Goal: Complete application form

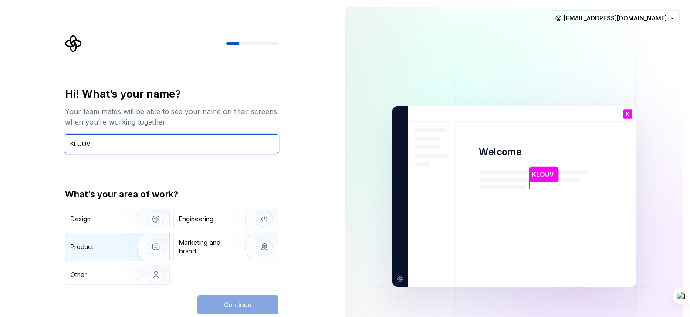
type input "KLOUVI"
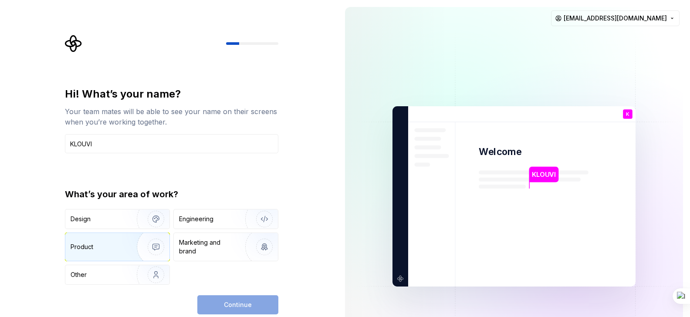
click at [90, 250] on div "Product" at bounding box center [82, 246] width 23 height 9
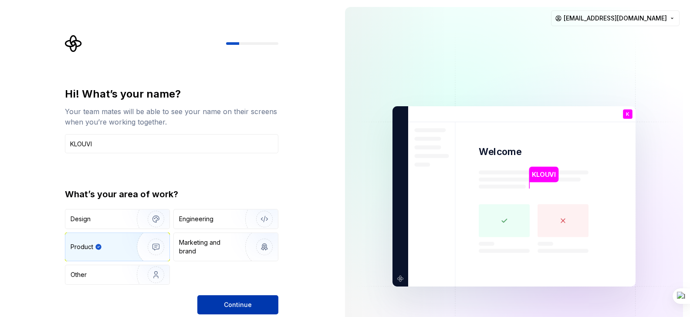
click at [229, 300] on button "Continue" at bounding box center [237, 304] width 81 height 19
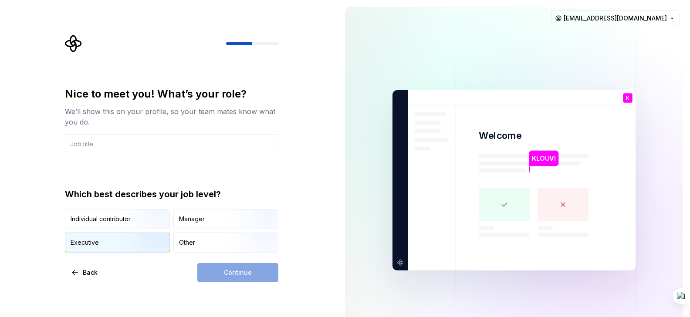
click at [111, 242] on div "Executive" at bounding box center [117, 242] width 104 height 19
click at [216, 273] on div "Continue" at bounding box center [237, 272] width 81 height 19
click at [232, 271] on div "Continue" at bounding box center [237, 272] width 81 height 19
click at [242, 274] on div "Continue" at bounding box center [237, 272] width 81 height 19
click at [117, 141] on input "text" at bounding box center [171, 143] width 213 height 19
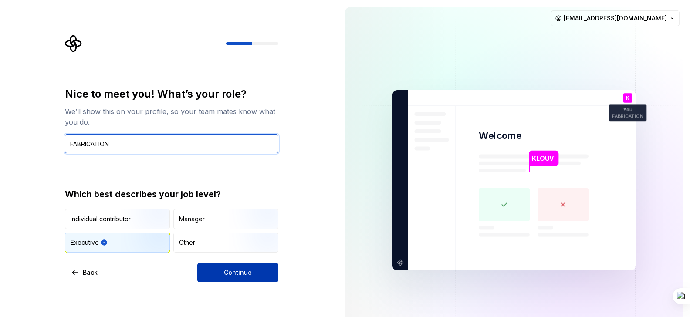
type input "FABRICATION"
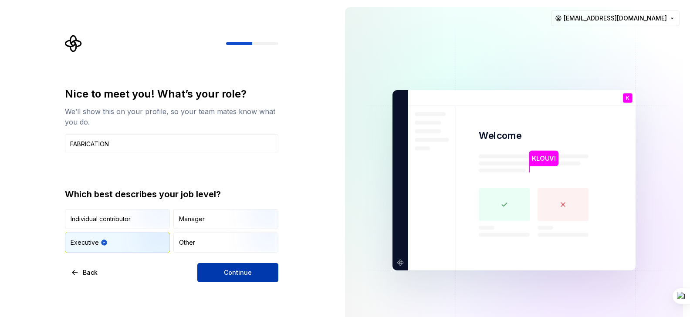
click at [233, 276] on span "Continue" at bounding box center [238, 272] width 28 height 9
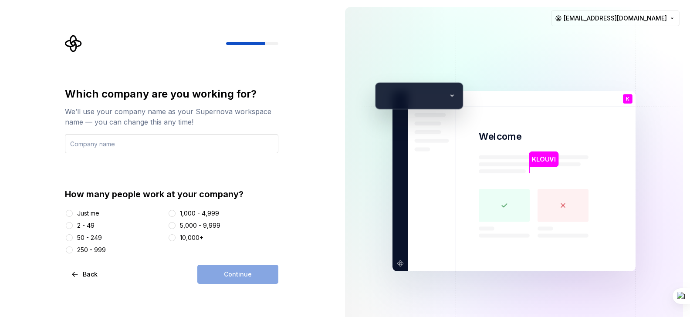
click at [121, 143] on input "text" at bounding box center [171, 143] width 213 height 19
type input "FORTIA"
click at [71, 227] on button "2 - 49" at bounding box center [69, 225] width 7 height 7
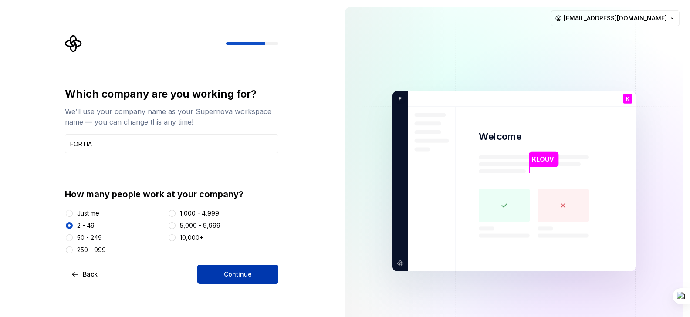
click at [215, 270] on button "Continue" at bounding box center [237, 274] width 81 height 19
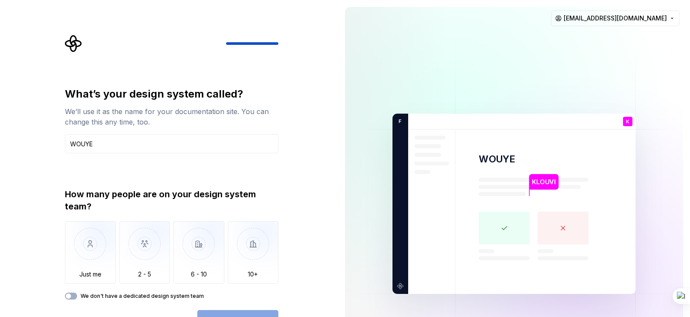
type input "WOUYE"
click at [289, 184] on div "What’s your design system called? We’ll use it as the name for your documentati…" at bounding box center [169, 203] width 338 height 407
click at [74, 295] on button "We don't have a dedicated design system team" at bounding box center [71, 296] width 12 height 7
click at [322, 200] on div "What’s your design system called? We’ll use it as the name for your documentati…" at bounding box center [169, 203] width 338 height 407
click at [248, 311] on button "Open Supernova" at bounding box center [237, 319] width 81 height 19
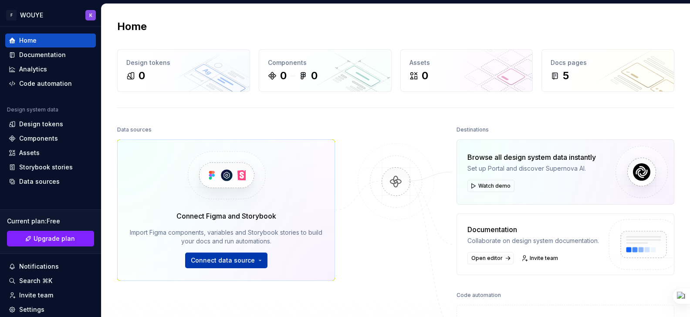
click at [257, 259] on button "Connect data source" at bounding box center [226, 261] width 82 height 16
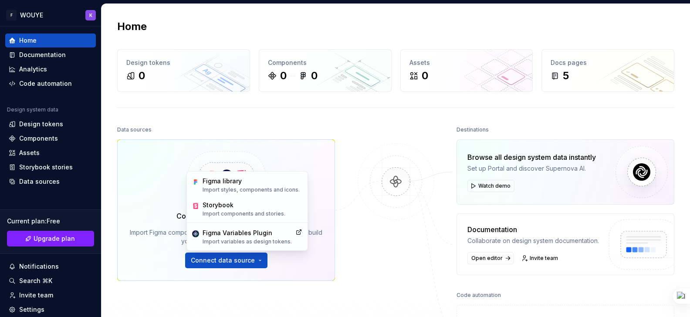
click at [319, 207] on div "Connect Figma and Storybook Import Figma components, variables and Storybook st…" at bounding box center [226, 209] width 218 height 141
